Goal: Purchase product/service

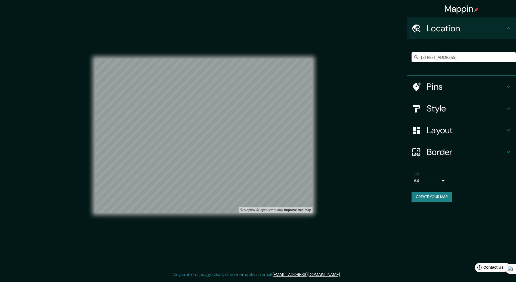
click at [468, 122] on div "Layout" at bounding box center [461, 130] width 109 height 22
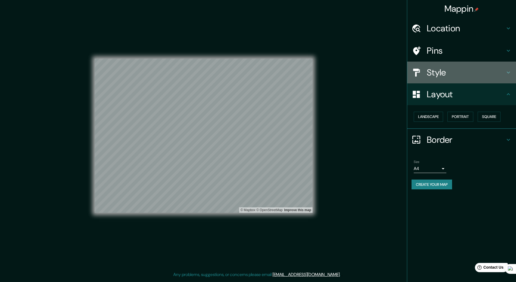
click at [456, 76] on h4 "Style" at bounding box center [466, 72] width 78 height 11
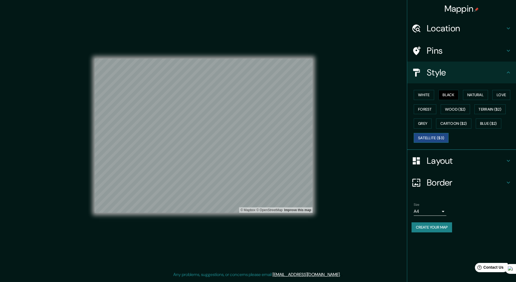
click at [426, 138] on button "Satellite ($3)" at bounding box center [431, 138] width 35 height 10
click at [434, 164] on h4 "Layout" at bounding box center [466, 160] width 78 height 11
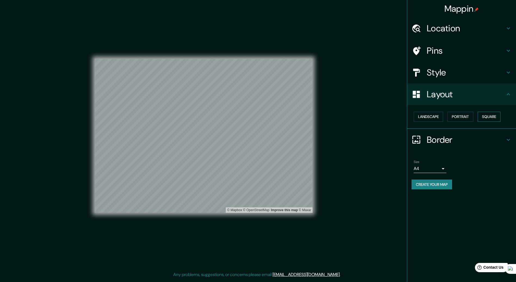
click at [491, 119] on button "Square" at bounding box center [489, 117] width 23 height 10
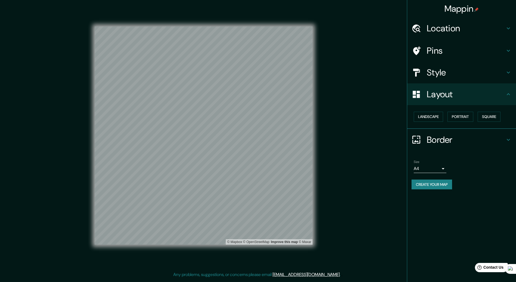
click at [439, 81] on div "Style" at bounding box center [461, 72] width 109 height 22
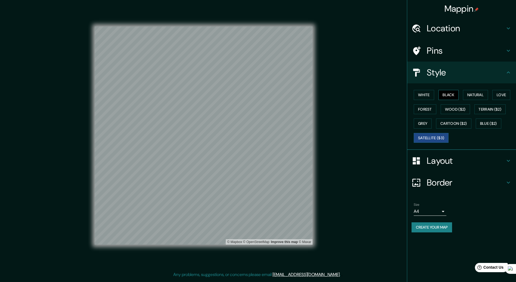
click at [446, 94] on button "Black" at bounding box center [449, 95] width 20 height 10
click at [422, 94] on button "White" at bounding box center [424, 95] width 20 height 10
click at [453, 95] on button "Black" at bounding box center [449, 95] width 20 height 10
